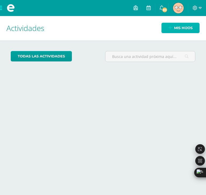
click at [186, 27] on span "Mis hijos" at bounding box center [183, 28] width 18 height 10
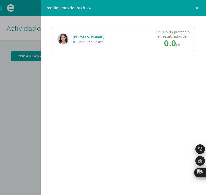
click at [65, 42] on img at bounding box center [63, 39] width 11 height 11
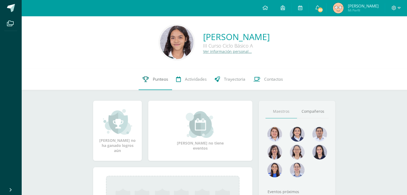
click at [151, 88] on link "Punteos" at bounding box center [155, 79] width 33 height 21
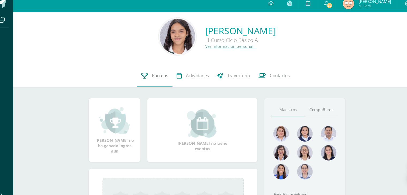
scroll to position [3, 0]
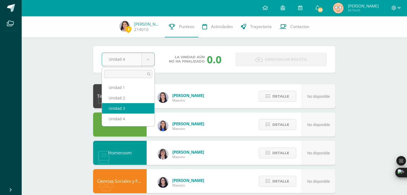
select select "Unidad 3"
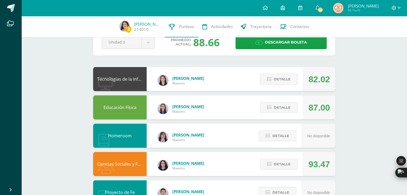
scroll to position [20, 0]
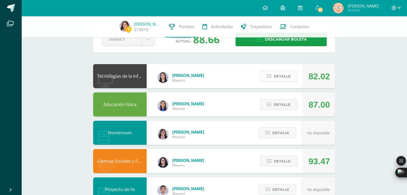
click at [280, 75] on span "Detalle" at bounding box center [282, 76] width 17 height 10
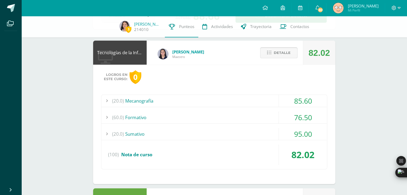
scroll to position [81, 0]
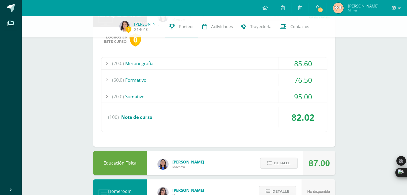
click at [251, 98] on div "(20.0) Sumativo" at bounding box center [214, 97] width 226 height 12
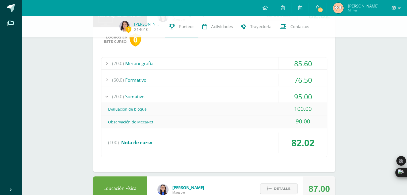
click at [251, 98] on div "(20.0) Sumativo" at bounding box center [214, 97] width 226 height 12
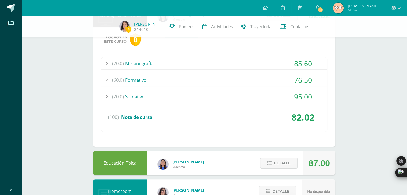
click at [257, 78] on div "(60.0) Formativo" at bounding box center [214, 80] width 226 height 12
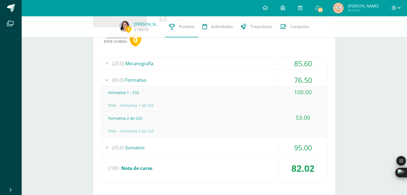
click at [257, 78] on div "(60.0) Formativo" at bounding box center [214, 80] width 226 height 12
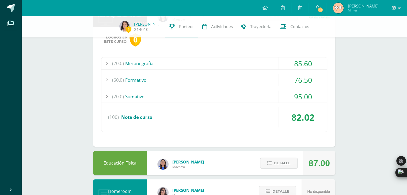
click at [248, 60] on div "(20.0) Mecanografía" at bounding box center [214, 64] width 226 height 12
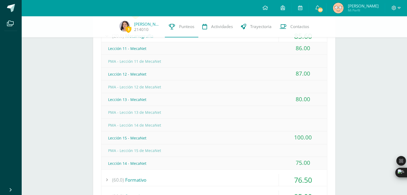
scroll to position [91, 0]
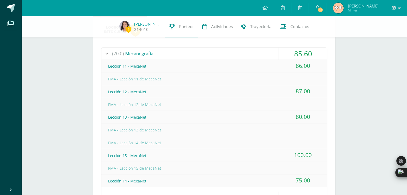
click at [252, 55] on div "(20.0) Mecanografía" at bounding box center [214, 54] width 226 height 12
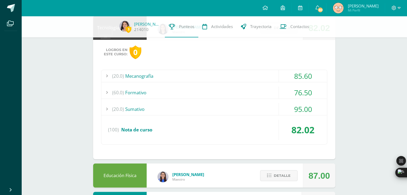
scroll to position [60, 0]
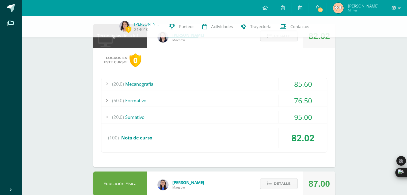
click at [275, 41] on button "Detalle" at bounding box center [278, 36] width 37 height 11
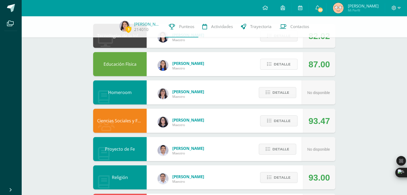
click at [277, 69] on span "Detalle" at bounding box center [282, 64] width 17 height 10
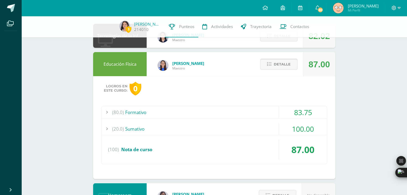
click at [277, 69] on span "Detalle" at bounding box center [282, 64] width 17 height 10
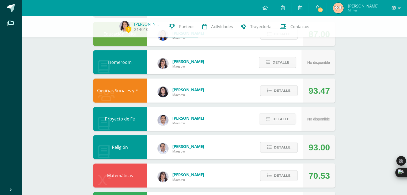
scroll to position [92, 0]
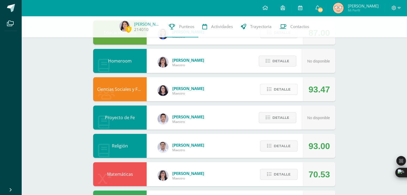
click at [282, 92] on span "Detalle" at bounding box center [282, 90] width 17 height 10
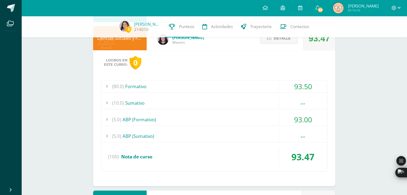
scroll to position [143, 0]
click at [261, 97] on div "(10.0) Sumativo" at bounding box center [214, 103] width 226 height 12
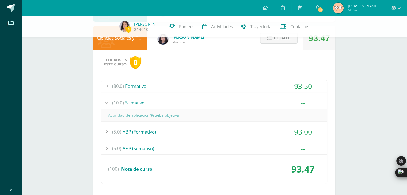
click at [261, 97] on div "(10.0) Sumativo" at bounding box center [214, 103] width 226 height 12
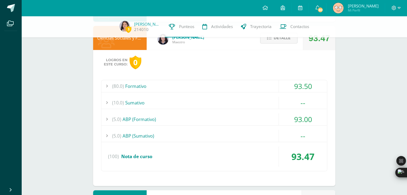
click at [254, 136] on div "(5.0) ABP (Sumativo)" at bounding box center [214, 136] width 226 height 12
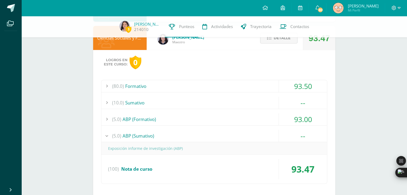
click at [254, 136] on div "(5.0) ABP (Sumativo)" at bounding box center [214, 136] width 226 height 12
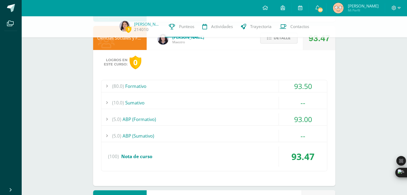
click at [283, 43] on button "Detalle" at bounding box center [278, 38] width 37 height 11
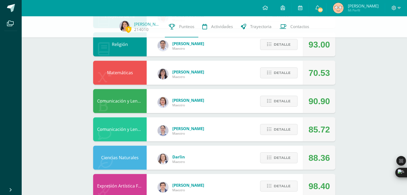
scroll to position [195, 0]
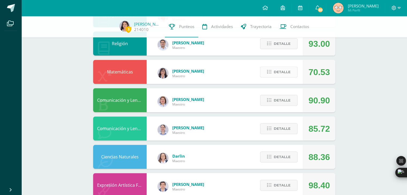
click at [277, 45] on span "Detalle" at bounding box center [282, 44] width 17 height 10
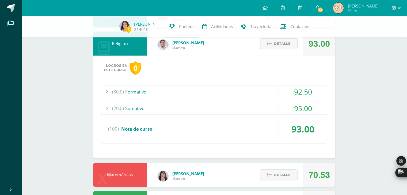
click at [238, 99] on div "(80.0) Formativo 92.50 Sacramentos de iniciación: El Bautismo 95.00" at bounding box center [214, 115] width 226 height 58
click at [241, 109] on div "(20.0) Sumativo" at bounding box center [214, 108] width 226 height 12
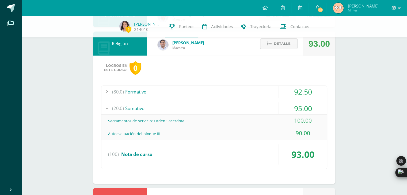
click at [241, 109] on div "(20.0) Sumativo" at bounding box center [214, 108] width 226 height 12
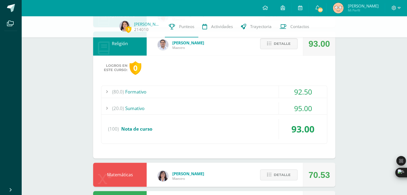
click at [226, 91] on div "(80.0) Formativo" at bounding box center [214, 92] width 226 height 12
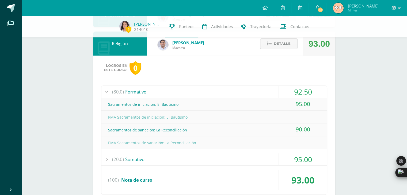
click at [226, 91] on div "(80.0) Formativo" at bounding box center [214, 92] width 226 height 12
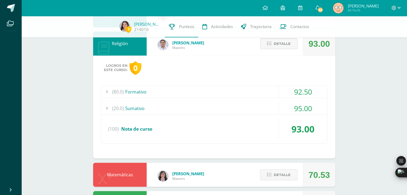
scroll to position [178, 0]
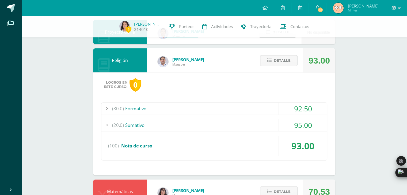
click at [277, 59] on span "Detalle" at bounding box center [282, 61] width 17 height 10
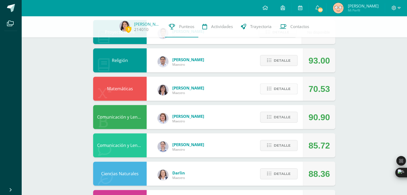
click at [284, 88] on span "Detalle" at bounding box center [282, 89] width 17 height 10
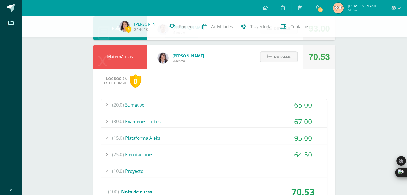
scroll to position [230, 0]
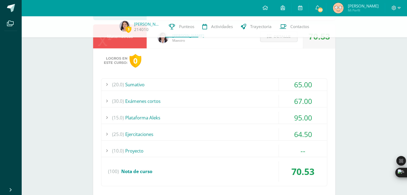
click at [226, 148] on div "(10.0) Proyecto" at bounding box center [214, 151] width 226 height 12
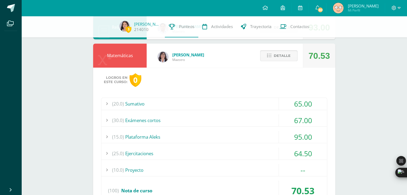
click at [283, 55] on span "Detalle" at bounding box center [282, 56] width 17 height 10
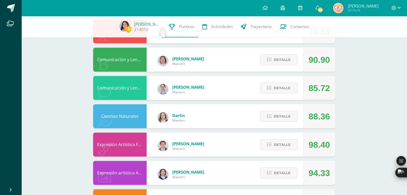
scroll to position [235, 0]
click at [275, 62] on span "Detalle" at bounding box center [282, 60] width 17 height 10
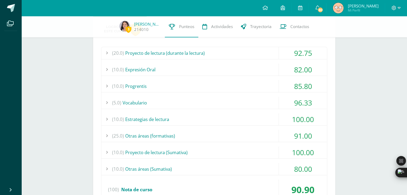
scroll to position [310, 0]
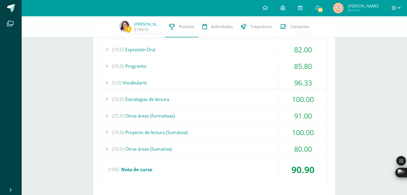
click at [243, 144] on div "(10.0) Otras áreas (Sumativa)" at bounding box center [214, 149] width 226 height 12
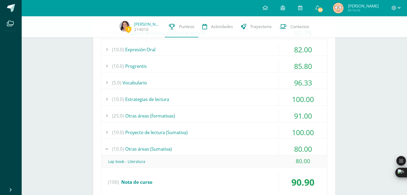
click at [243, 144] on div "(10.0) Otras áreas (Sumativa)" at bounding box center [214, 149] width 226 height 12
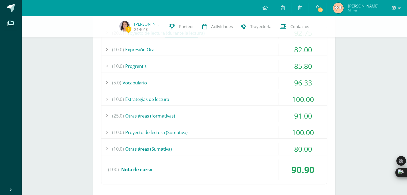
click at [245, 134] on div "(10.0) Proyecto de lectura (Sumativa)" at bounding box center [214, 133] width 226 height 12
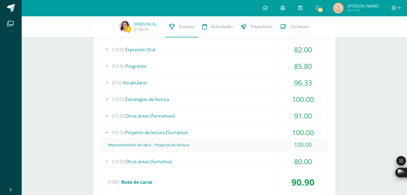
click at [245, 134] on div "(10.0) Proyecto de lectura (Sumativa)" at bounding box center [214, 133] width 226 height 12
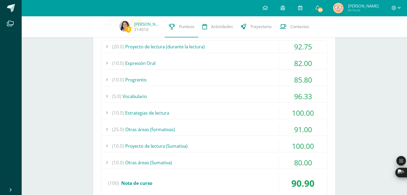
scroll to position [296, 0]
click at [254, 127] on div "(25.0) Otras áreas (formativas)" at bounding box center [214, 130] width 226 height 12
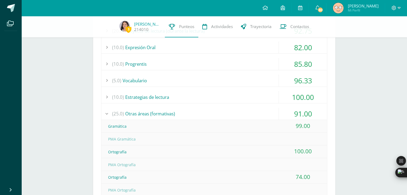
scroll to position [313, 0]
click at [257, 106] on div "(20.0) Proyecto de lectura (durante la lectura) 92.75 Actividad No. 1 80.00" at bounding box center [214, 141] width 226 height 235
click at [260, 108] on div "(25.0) Otras áreas (formativas)" at bounding box center [214, 113] width 226 height 12
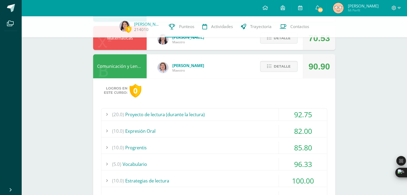
scroll to position [230, 0]
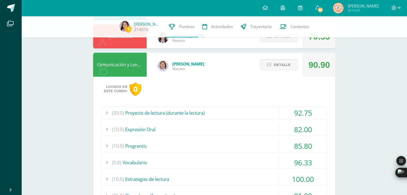
click at [289, 71] on div "Detalle" at bounding box center [277, 65] width 51 height 24
click at [277, 62] on span "Detalle" at bounding box center [282, 65] width 17 height 10
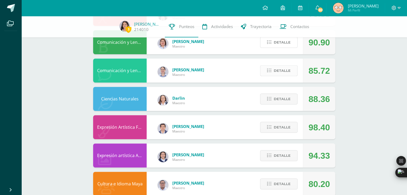
scroll to position [253, 0]
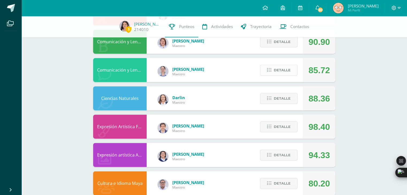
click at [281, 73] on span "Detalle" at bounding box center [282, 70] width 17 height 10
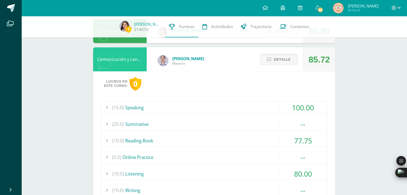
scroll to position [254, 0]
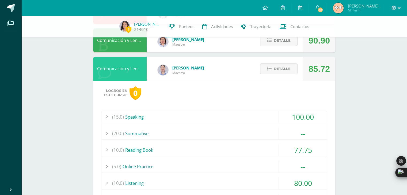
click at [281, 73] on span "Detalle" at bounding box center [282, 69] width 17 height 10
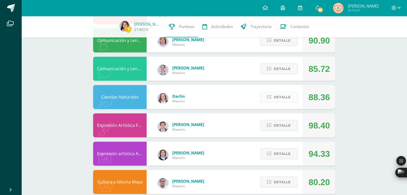
click at [282, 98] on span "Detalle" at bounding box center [282, 97] width 17 height 10
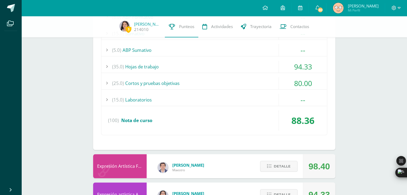
scroll to position [383, 0]
click at [267, 100] on div "(15.0) Laboratorios" at bounding box center [214, 100] width 226 height 12
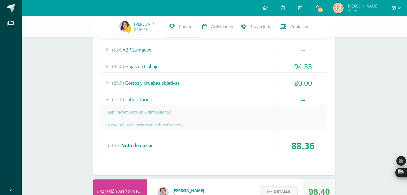
click at [267, 100] on div "(15.0) Laboratorios" at bounding box center [214, 100] width 226 height 12
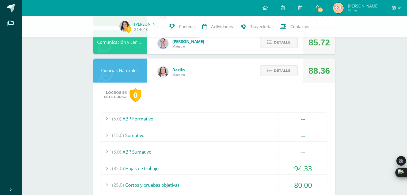
scroll to position [278, 0]
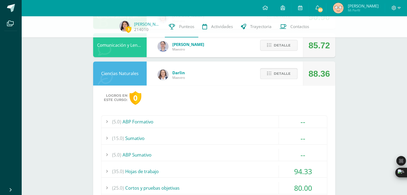
click at [282, 74] on span "Detalle" at bounding box center [282, 74] width 17 height 10
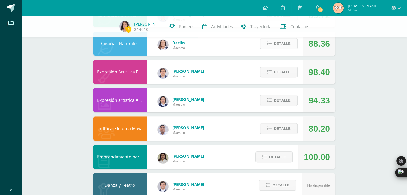
scroll to position [312, 0]
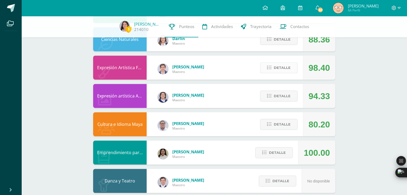
click at [283, 68] on span "Detalle" at bounding box center [282, 68] width 17 height 10
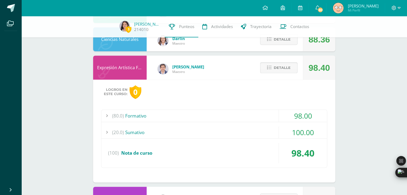
scroll to position [318, 0]
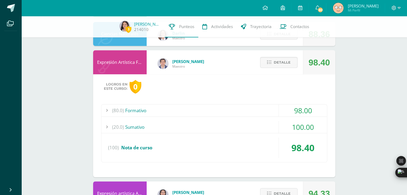
click at [256, 123] on div "(20.0) Sumativo" at bounding box center [214, 127] width 226 height 12
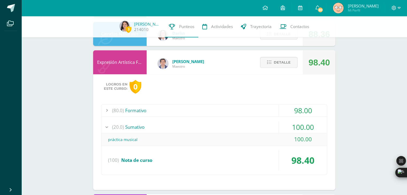
click at [256, 123] on div "(20.0) Sumativo" at bounding box center [214, 127] width 226 height 12
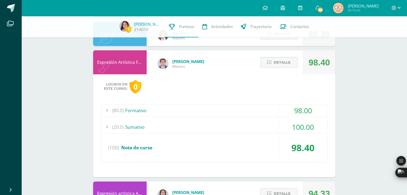
click at [251, 116] on div "(80.0) Formativo" at bounding box center [214, 111] width 226 height 12
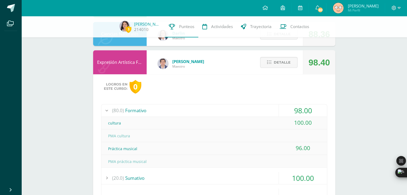
click at [251, 116] on div "(80.0) Formativo" at bounding box center [214, 111] width 226 height 12
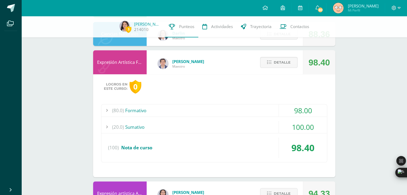
click at [246, 113] on div "(80.0) Formativo" at bounding box center [214, 111] width 226 height 12
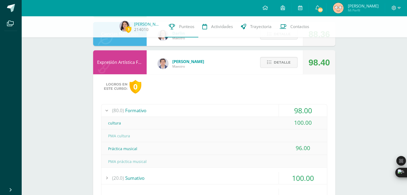
click at [246, 113] on div "(80.0) Formativo" at bounding box center [214, 111] width 226 height 12
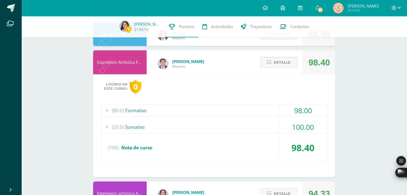
click at [276, 70] on div "Detalle" at bounding box center [277, 62] width 51 height 24
click at [275, 66] on span "Detalle" at bounding box center [282, 63] width 17 height 10
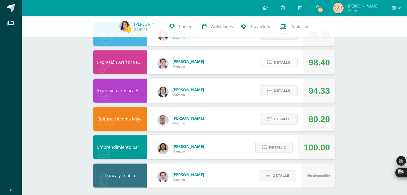
scroll to position [321, 0]
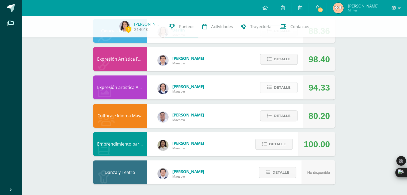
click at [286, 89] on span "Detalle" at bounding box center [282, 88] width 17 height 10
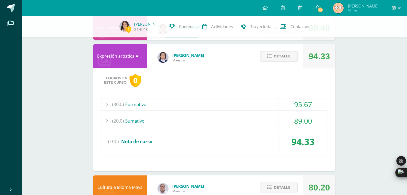
scroll to position [353, 0]
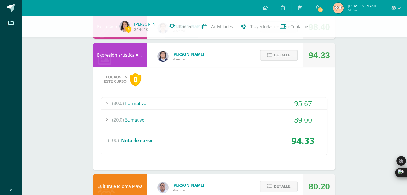
click at [247, 122] on div "(20.0) Sumativo" at bounding box center [214, 120] width 226 height 12
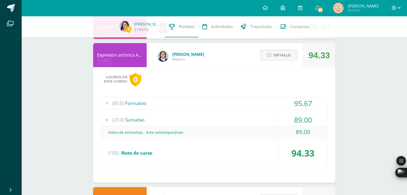
click at [247, 122] on div "(20.0) Sumativo" at bounding box center [214, 120] width 226 height 12
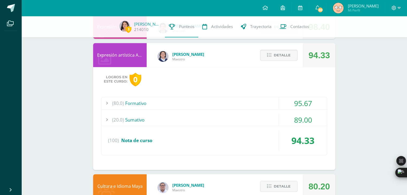
click at [232, 107] on div "(80.0) Formativo" at bounding box center [214, 103] width 226 height 12
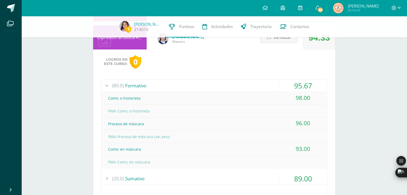
scroll to position [370, 0]
click at [253, 89] on div "(80.0) Formativo" at bounding box center [214, 86] width 226 height 12
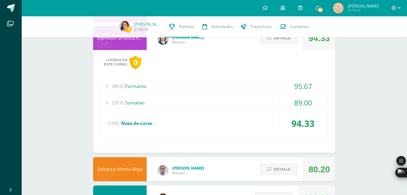
click at [284, 41] on span "Detalle" at bounding box center [282, 38] width 17 height 10
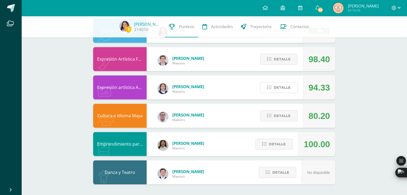
scroll to position [321, 0]
click at [278, 112] on span "Detalle" at bounding box center [282, 116] width 17 height 10
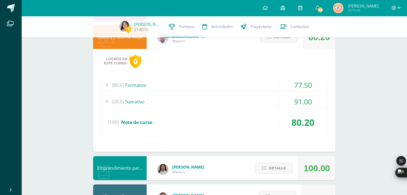
scroll to position [400, 0]
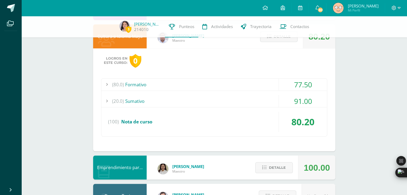
click at [259, 99] on div "(20.0) Sumativo" at bounding box center [214, 101] width 226 height 12
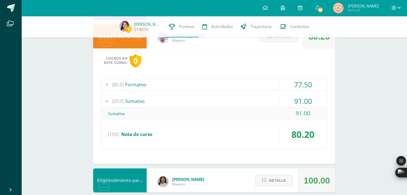
click at [259, 99] on div "(20.0) Sumativo" at bounding box center [214, 101] width 226 height 12
